Goal: Task Accomplishment & Management: Manage account settings

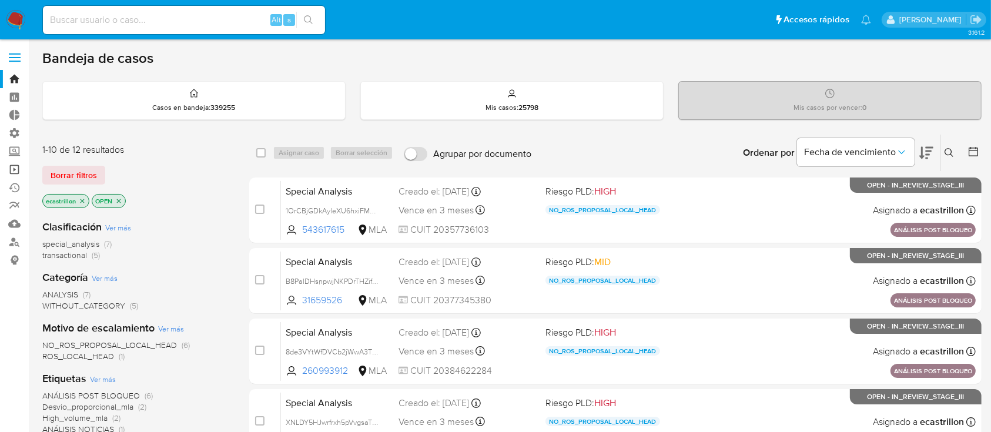
click at [8, 170] on link "Operaciones masivas" at bounding box center [70, 169] width 140 height 18
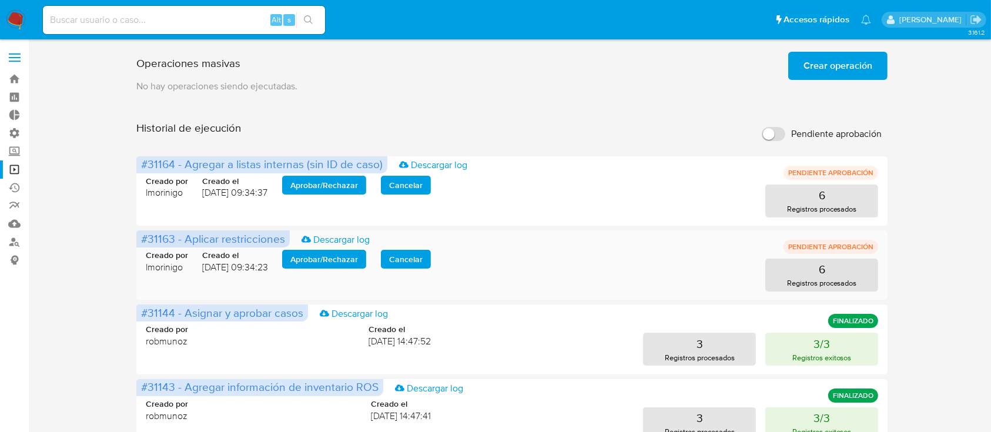
click at [322, 258] on span "Aprobar / Rechazar" at bounding box center [324, 259] width 68 height 16
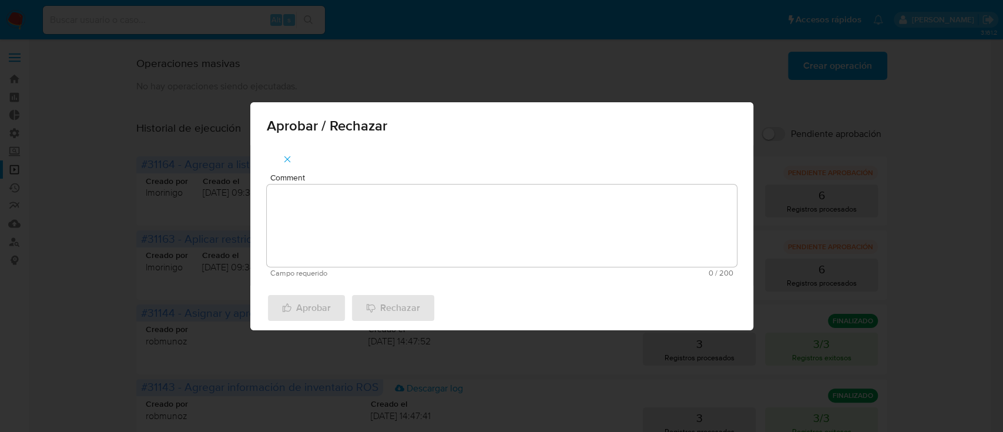
click at [342, 246] on textarea "Comment" at bounding box center [502, 226] width 470 height 82
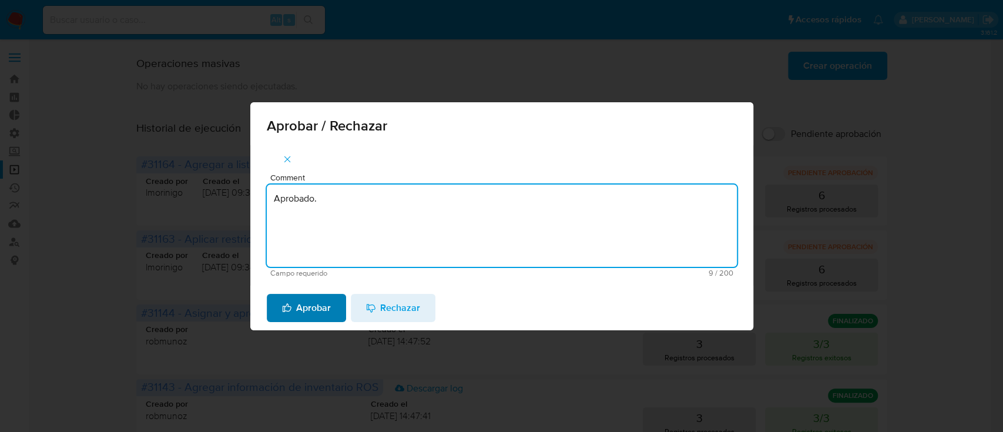
type textarea "Aprobado."
click at [329, 309] on span "Aprobar" at bounding box center [306, 308] width 49 height 26
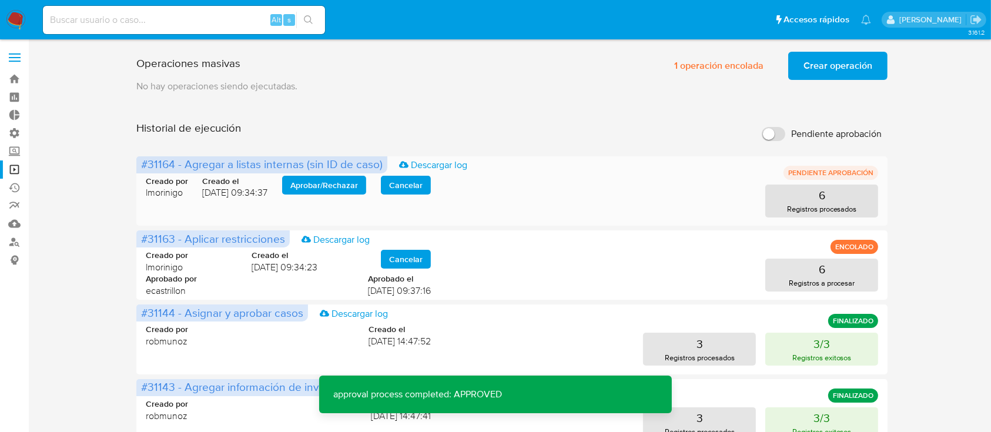
click at [330, 191] on span "Aprobar / Rechazar" at bounding box center [324, 185] width 68 height 16
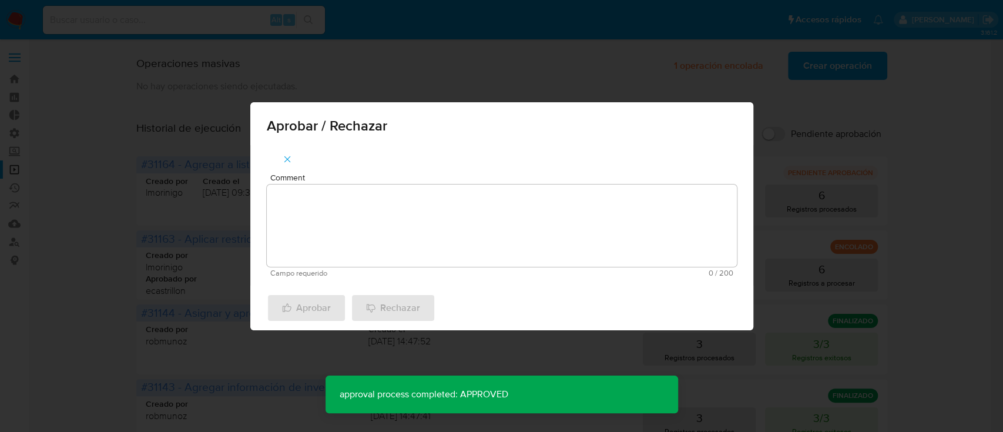
click at [339, 202] on textarea "Comment" at bounding box center [502, 226] width 470 height 82
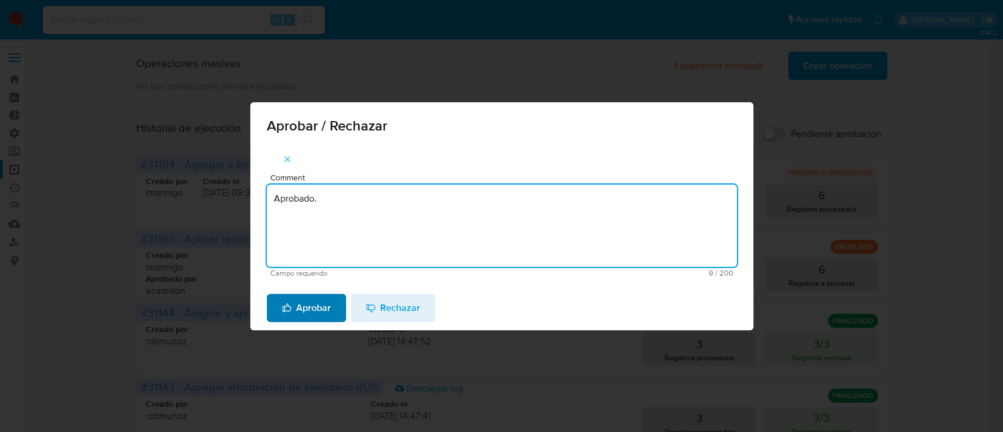
type textarea "Aprobado."
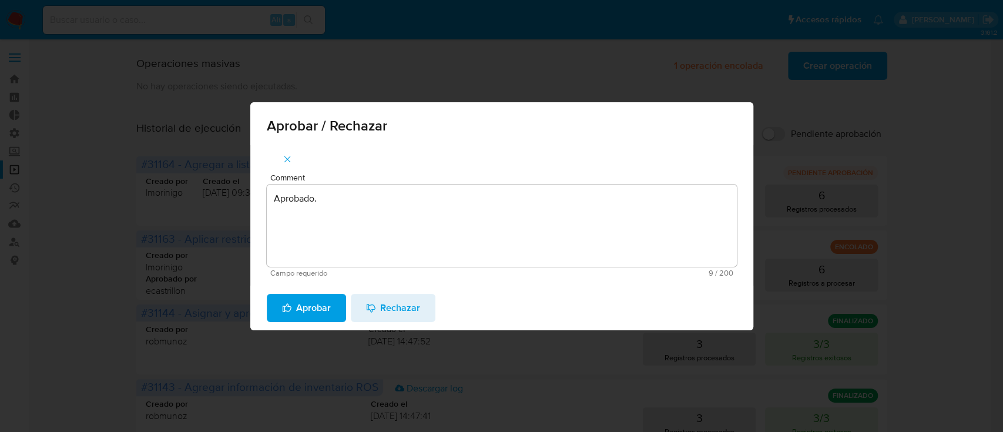
click at [320, 310] on span "Aprobar" at bounding box center [306, 308] width 49 height 26
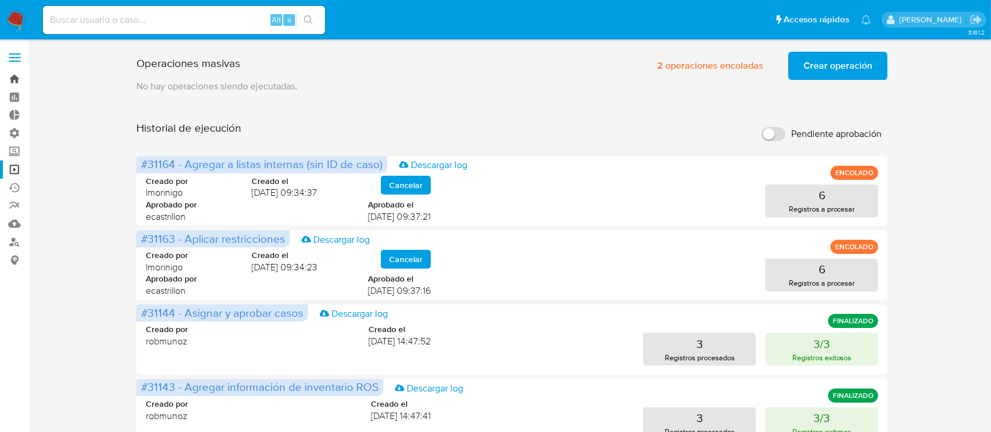
click at [16, 78] on link "Bandeja" at bounding box center [70, 79] width 140 height 18
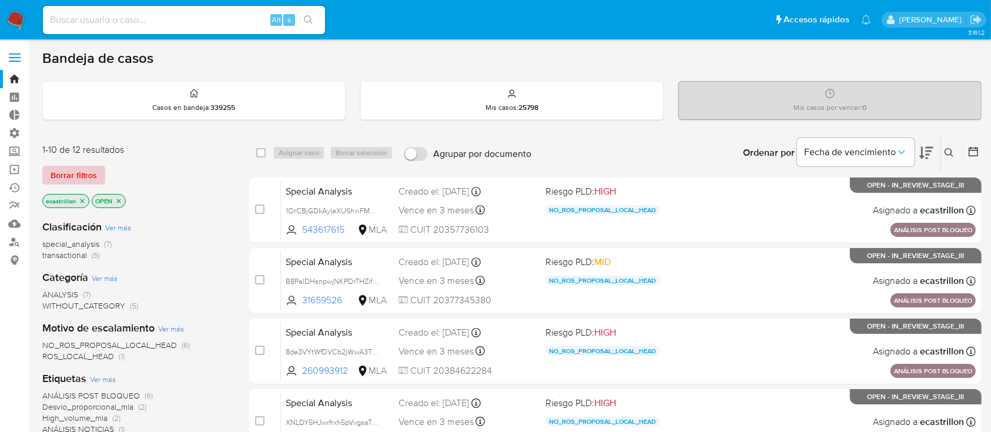
click at [85, 175] on span "Borrar filtros" at bounding box center [74, 175] width 46 height 16
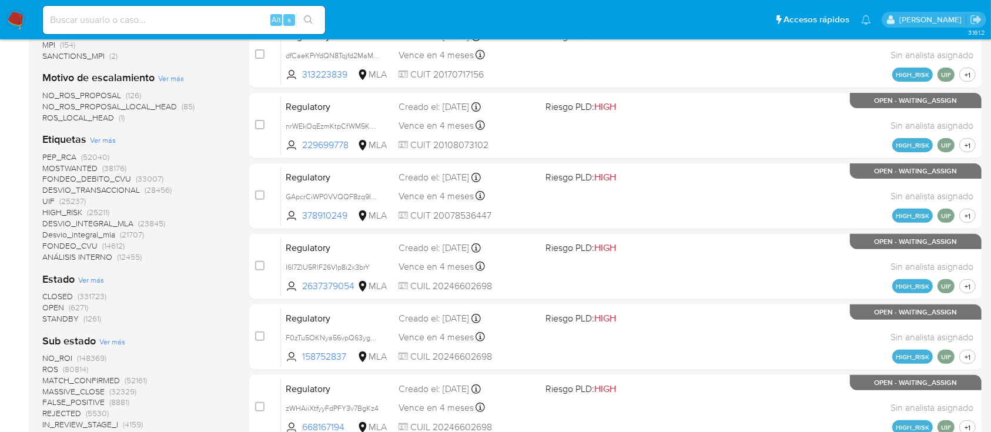
scroll to position [365, 0]
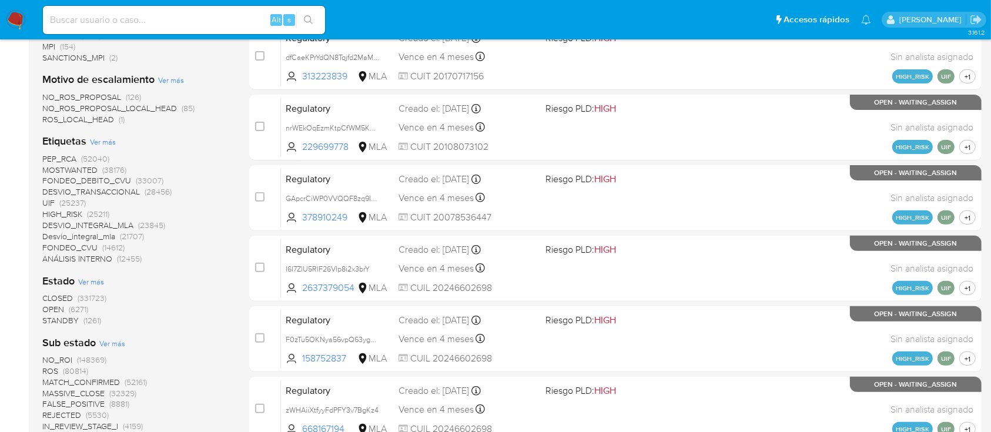
click at [69, 306] on span "(6271)" at bounding box center [78, 309] width 19 height 12
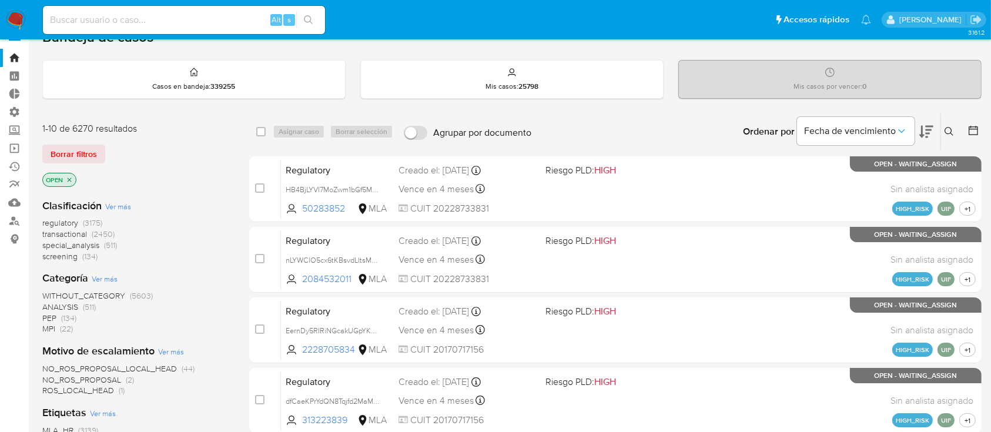
scroll to position [22, 0]
click at [63, 230] on span "transactional" at bounding box center [64, 233] width 45 height 12
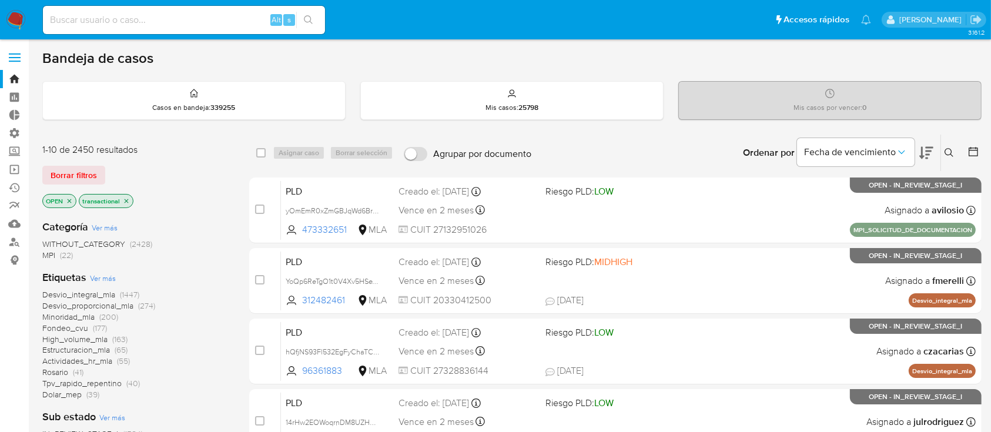
click at [126, 200] on icon "close-filter" at bounding box center [127, 201] width 4 height 4
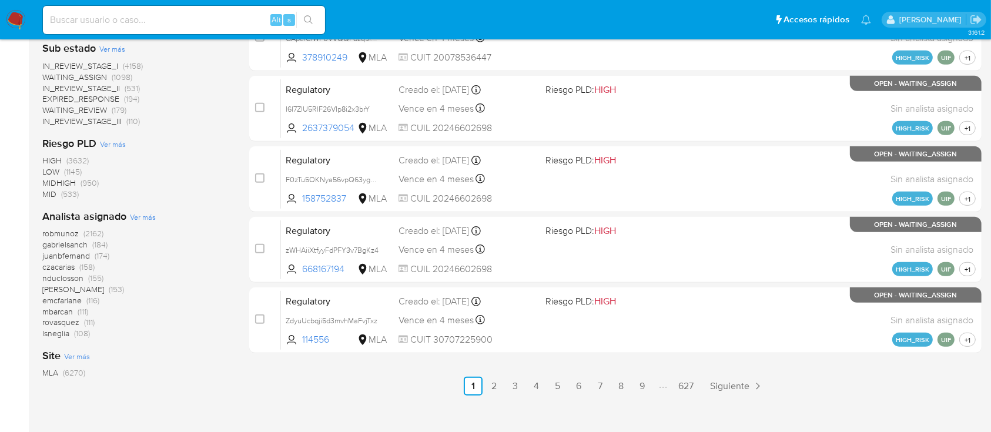
scroll to position [524, 0]
click at [60, 255] on span "juanbfernand" at bounding box center [66, 256] width 48 height 12
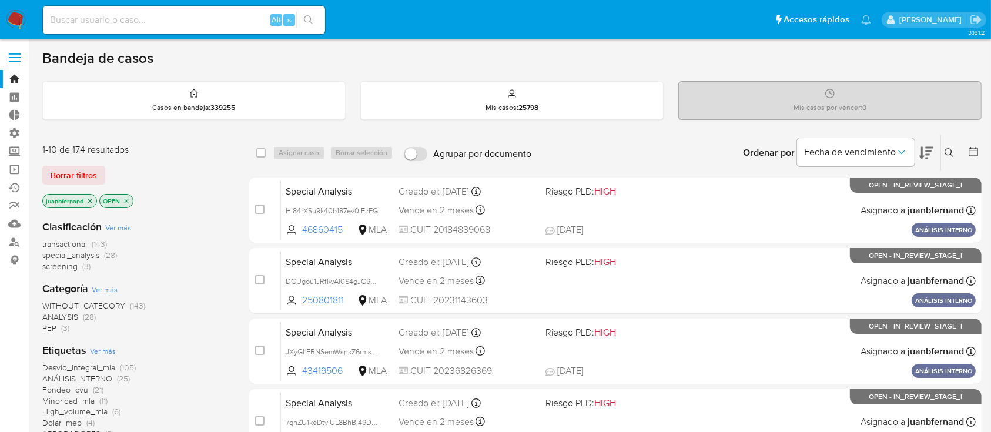
click at [69, 267] on span "screening" at bounding box center [59, 266] width 35 height 12
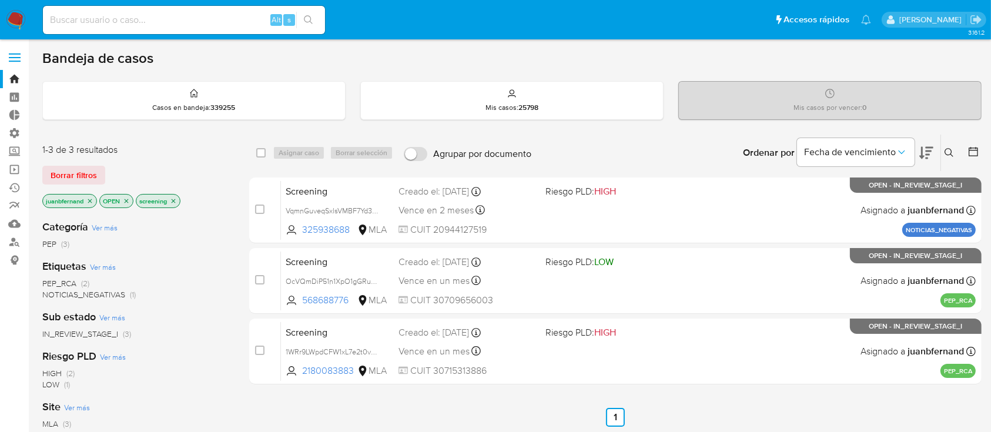
click at [128, 200] on icon "close-filter" at bounding box center [127, 201] width 4 height 4
